Goal: Task Accomplishment & Management: Complete application form

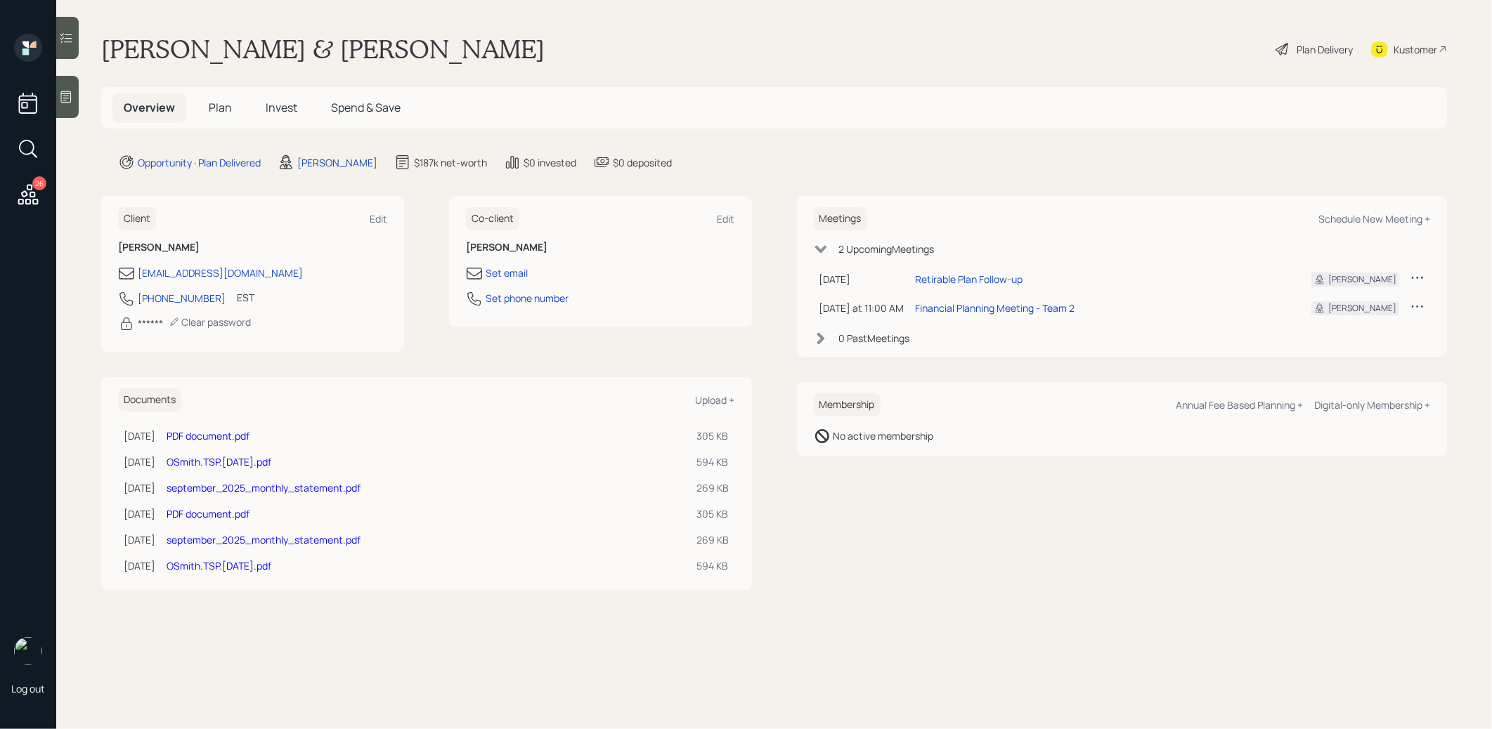
click at [221, 111] on span "Plan" at bounding box center [220, 107] width 23 height 15
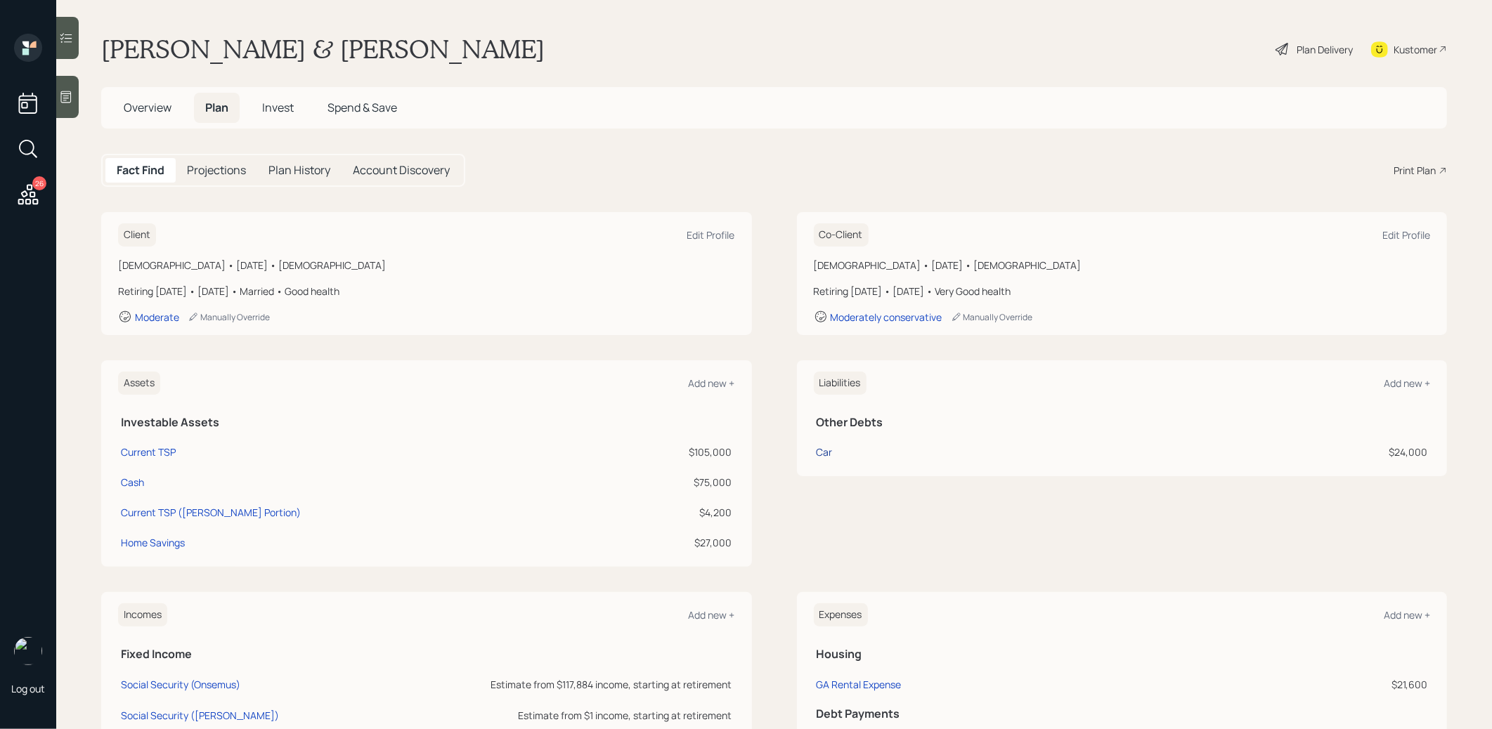
click at [827, 449] on div "Car" at bounding box center [824, 452] width 16 height 15
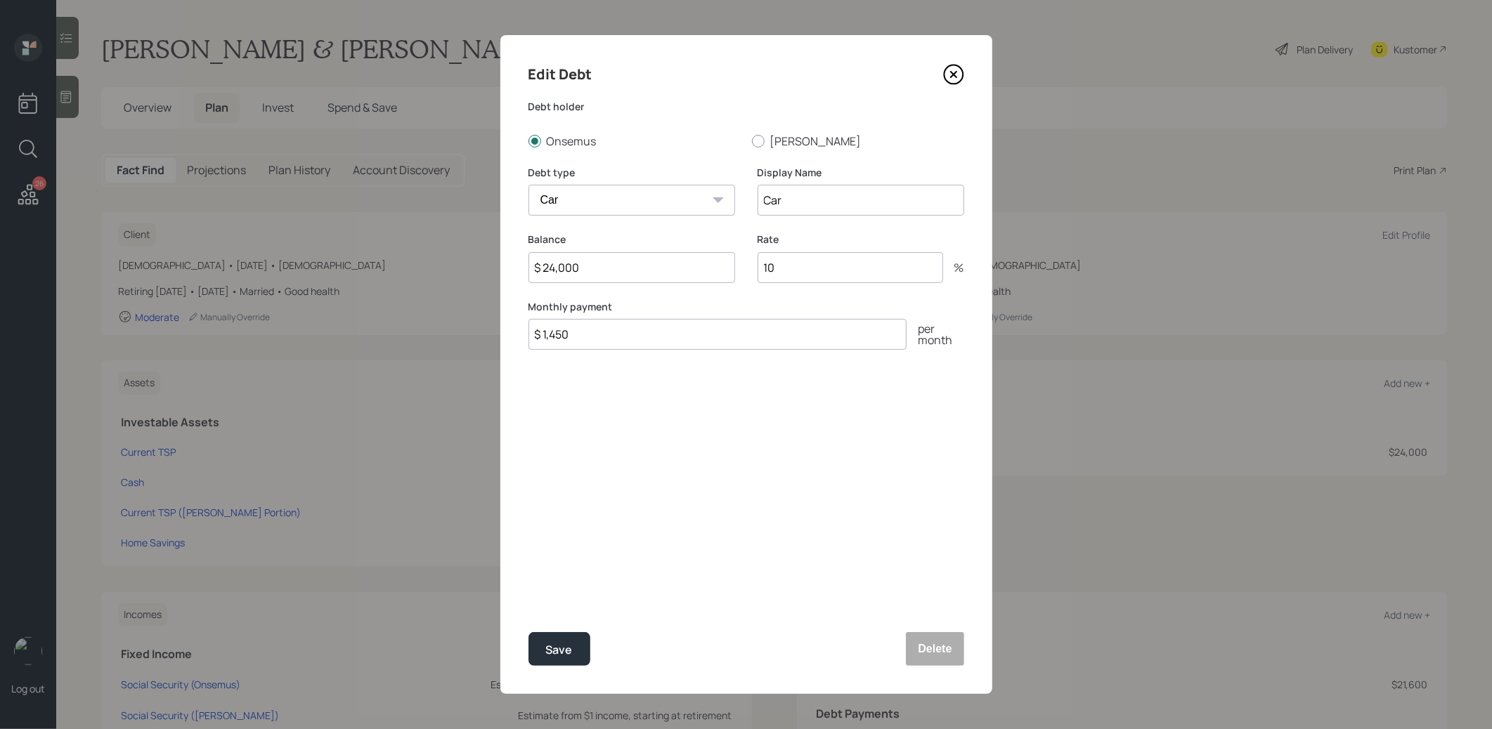
click at [813, 271] on input "10" at bounding box center [850, 267] width 186 height 31
type input "1"
type input "6.75"
click at [865, 205] on input "Car" at bounding box center [860, 200] width 207 height 31
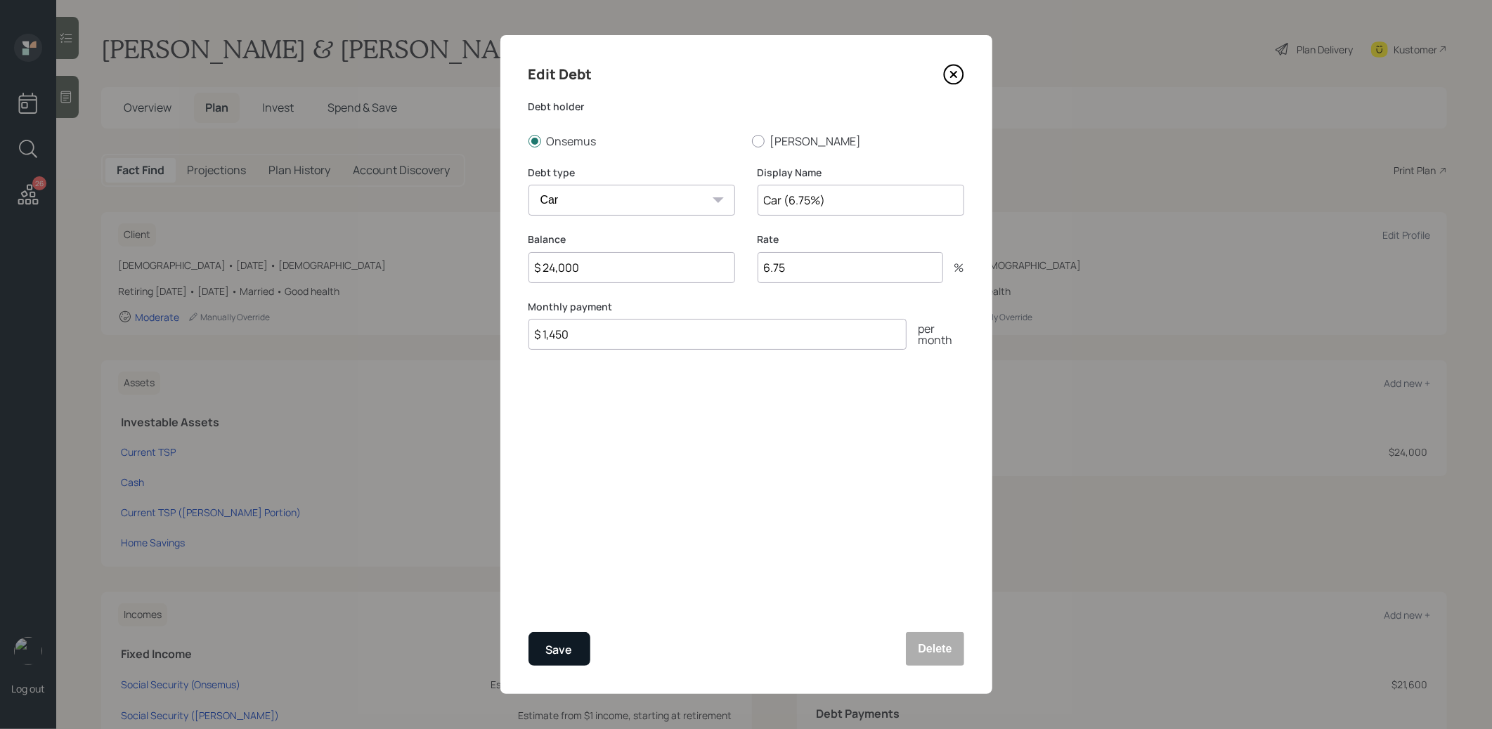
type input "Car (6.75%)"
click at [546, 652] on div "Save" at bounding box center [559, 650] width 27 height 19
